Goal: Task Accomplishment & Management: Manage account settings

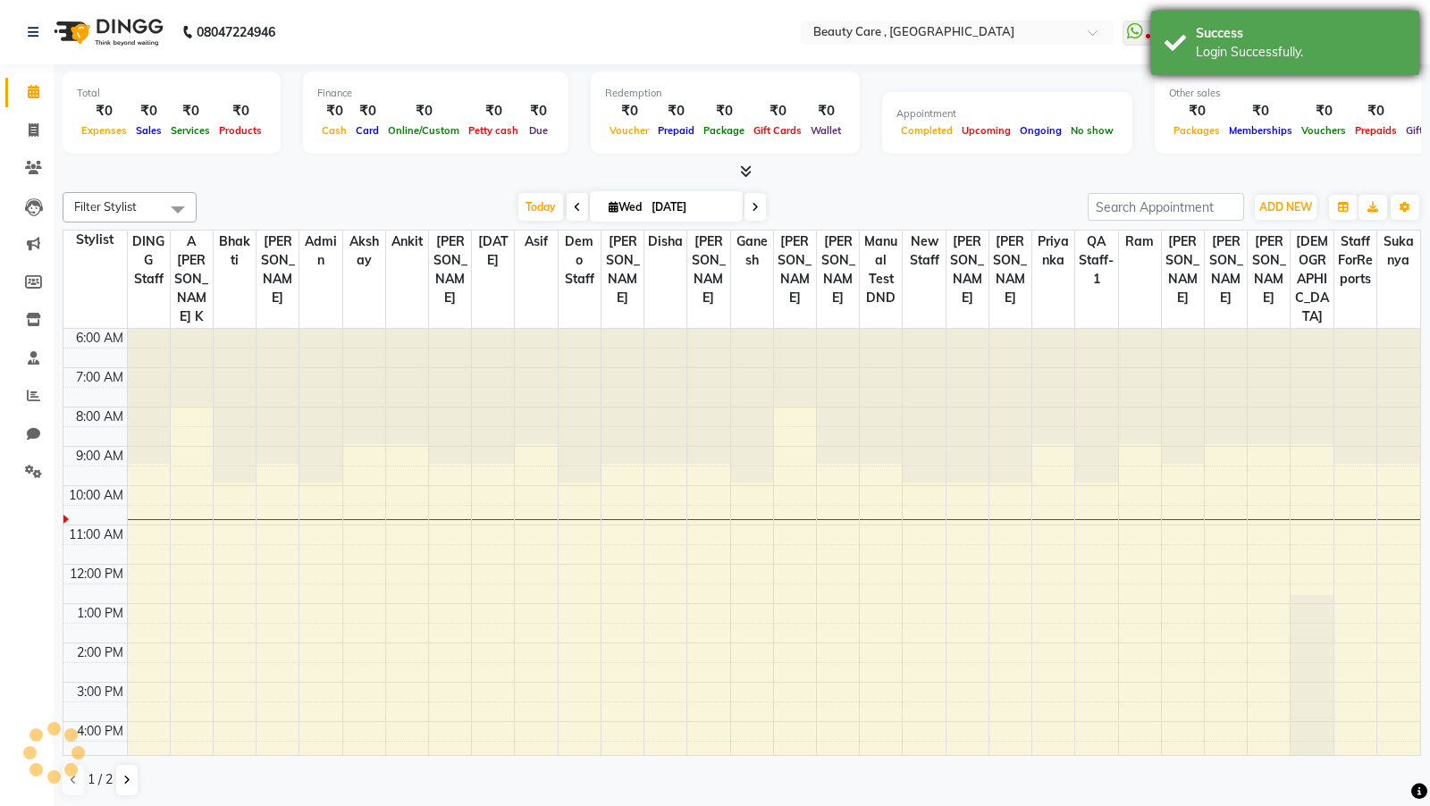
click at [1277, 15] on div "Success Login Successfully." at bounding box center [1285, 43] width 268 height 64
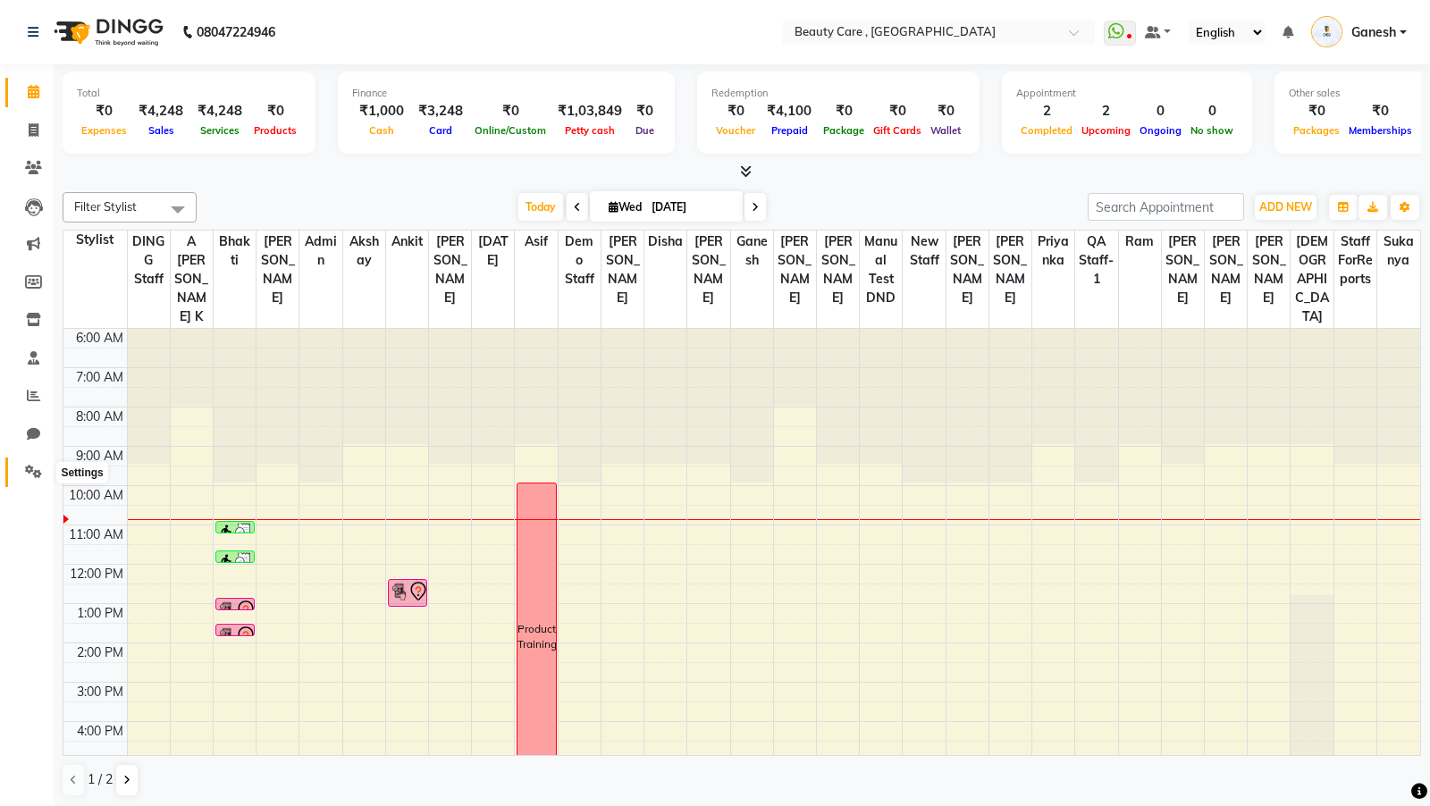
click at [43, 482] on link "Settings" at bounding box center [26, 471] width 43 height 29
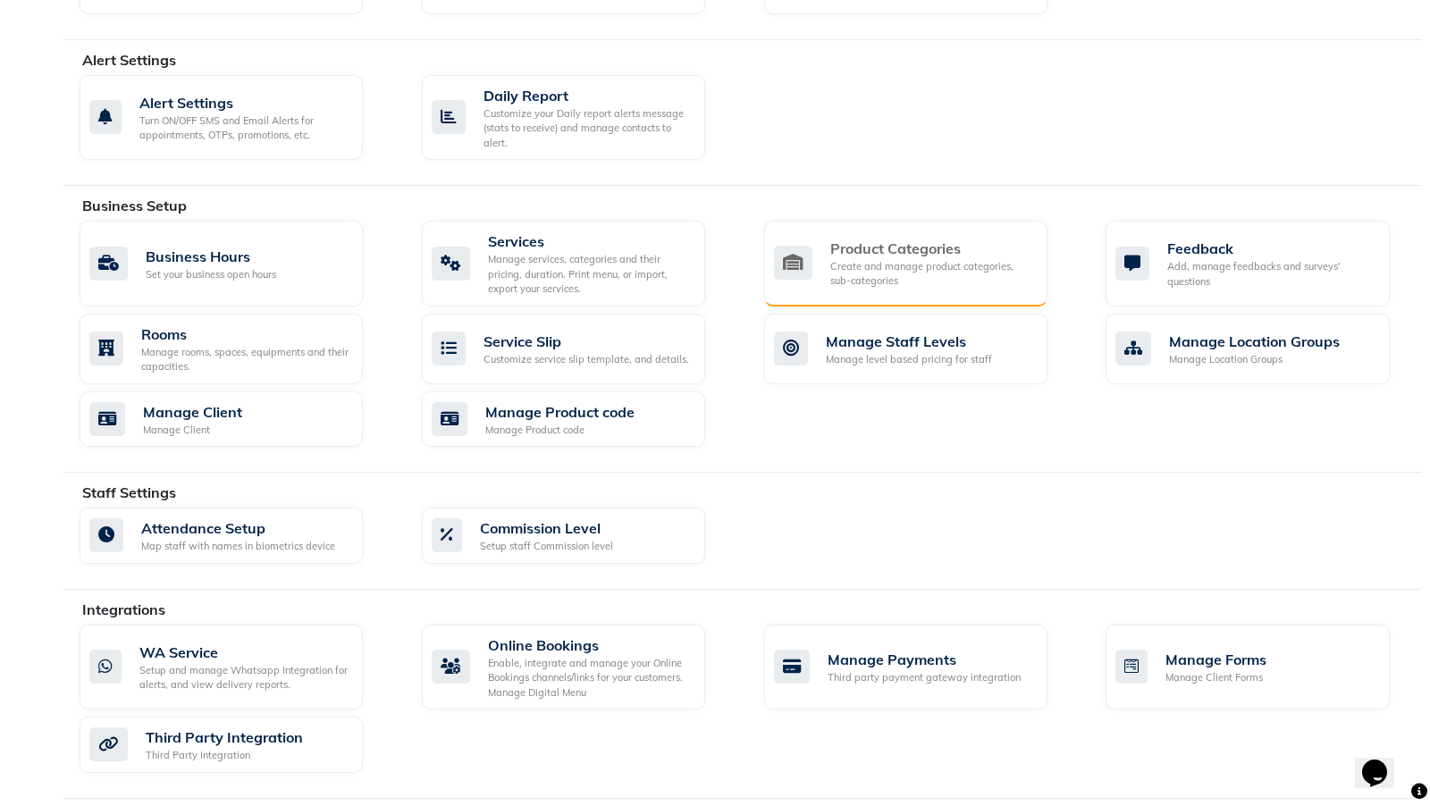
scroll to position [698, 0]
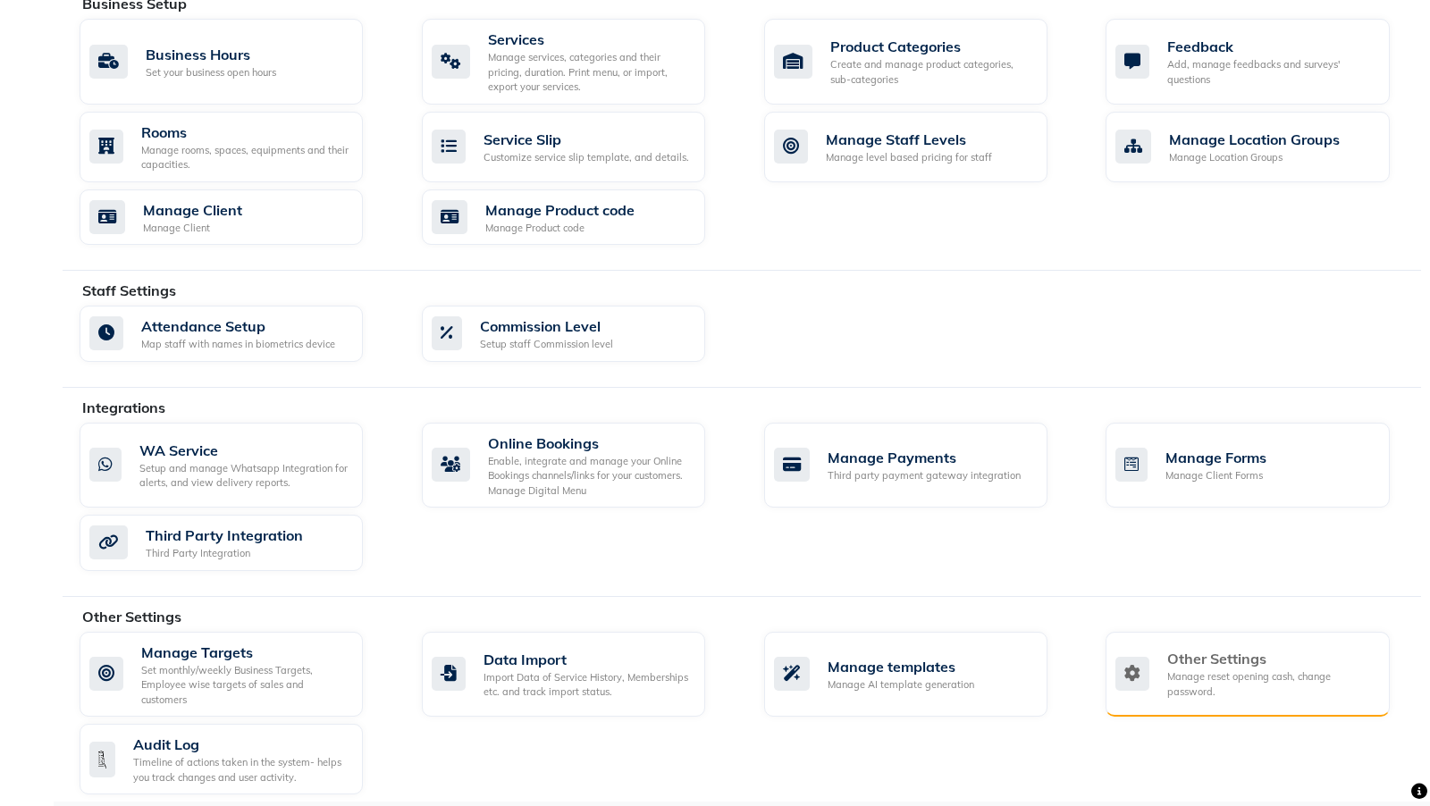
click at [1219, 669] on div "Manage reset opening cash, change password." at bounding box center [1270, 683] width 207 height 29
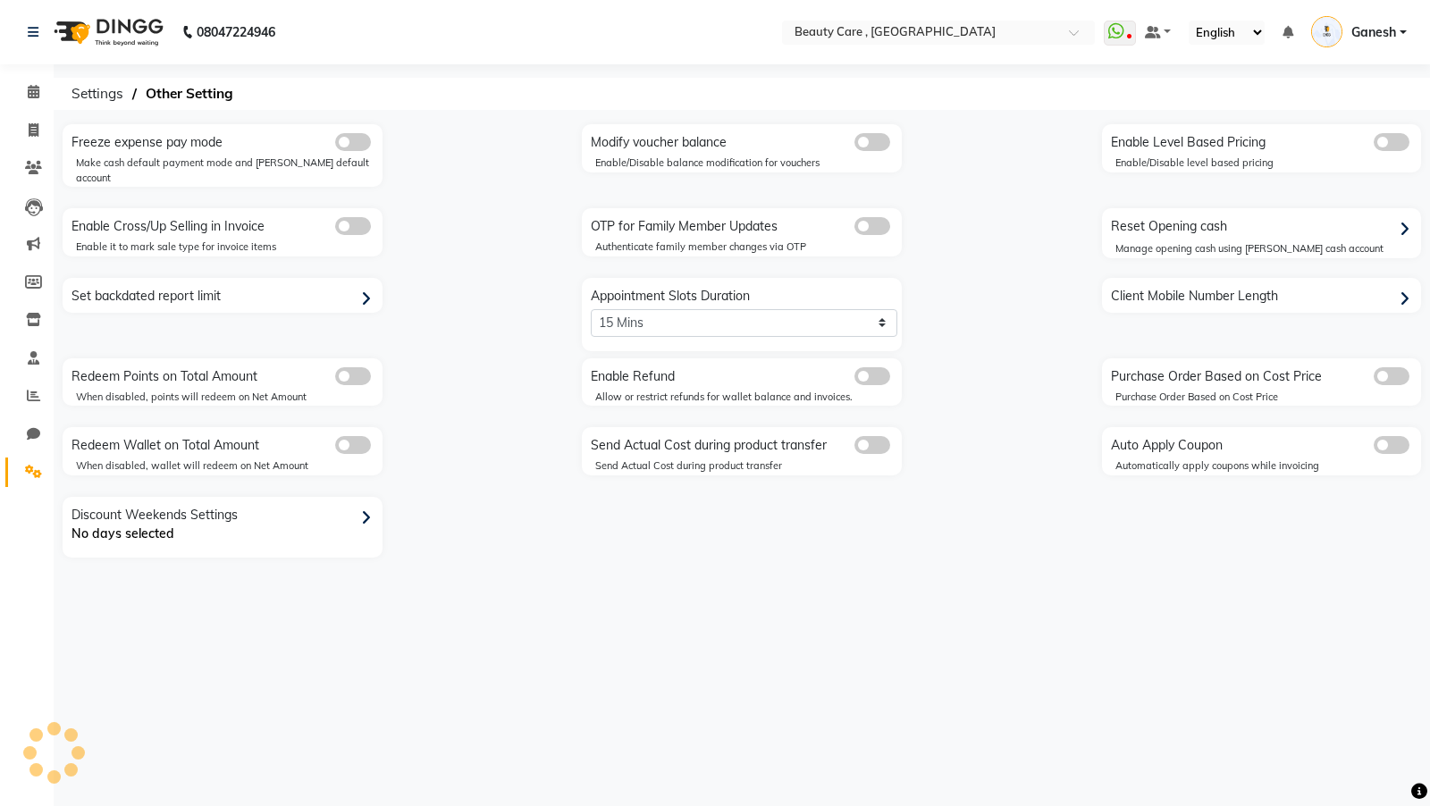
select select "0: 5"
click at [37, 315] on icon at bounding box center [33, 319] width 15 height 13
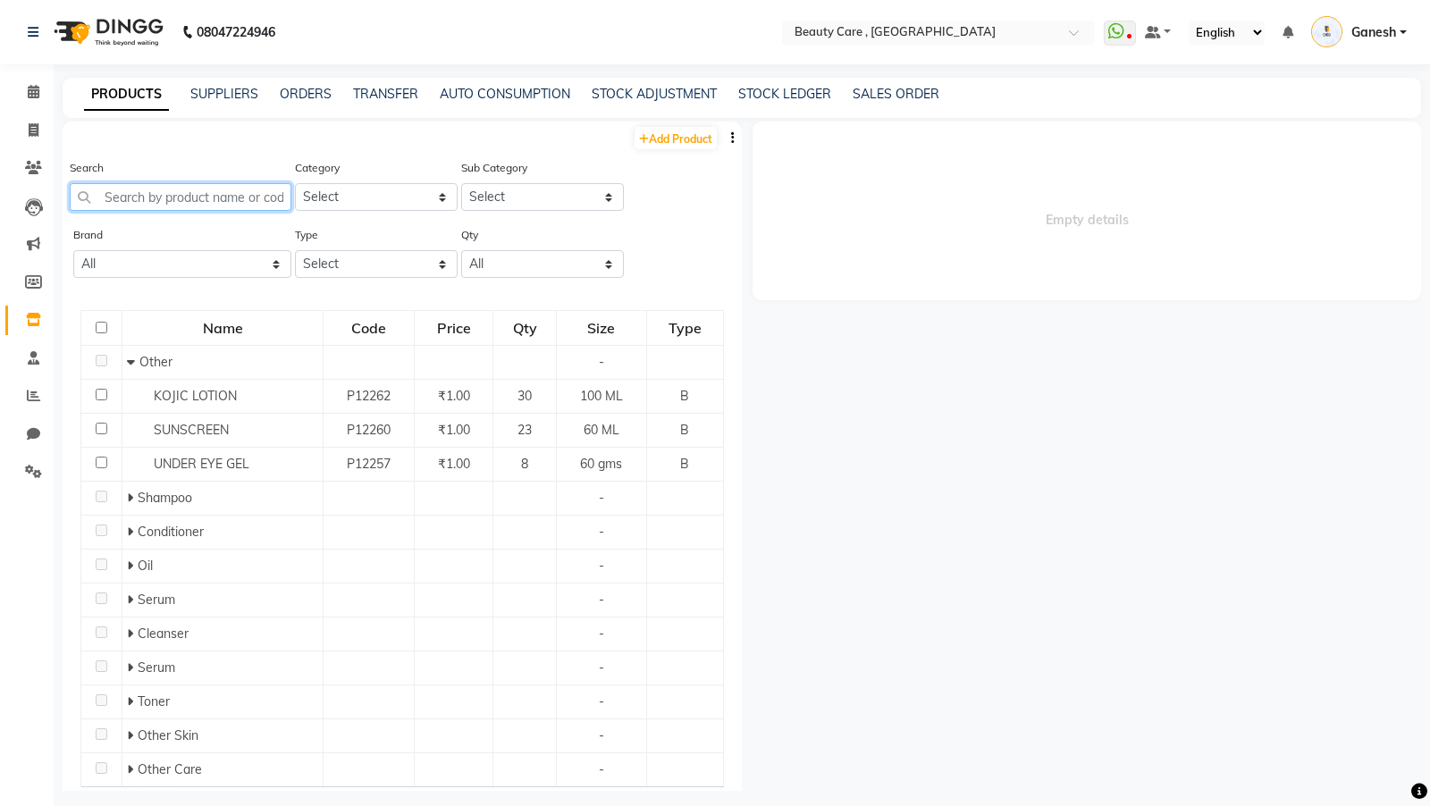
click at [215, 191] on input "text" at bounding box center [181, 197] width 222 height 28
